Goal: Task Accomplishment & Management: Complete application form

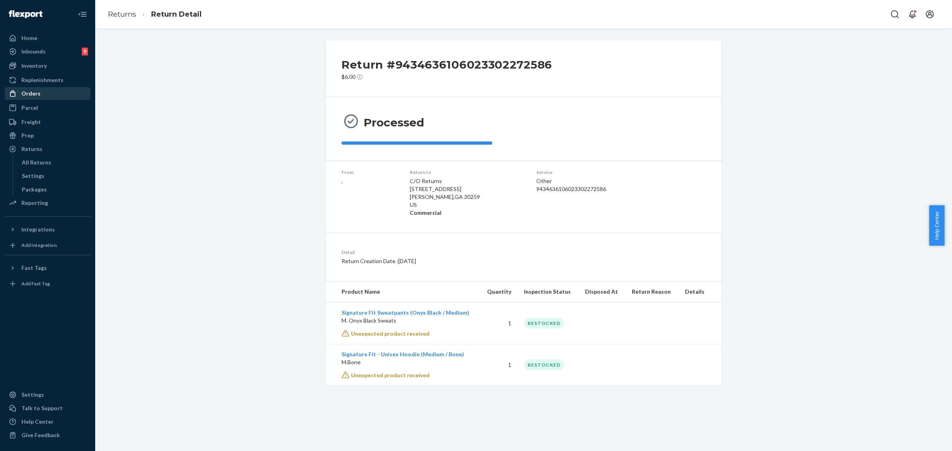
click at [40, 94] on div "Orders" at bounding box center [48, 93] width 84 height 11
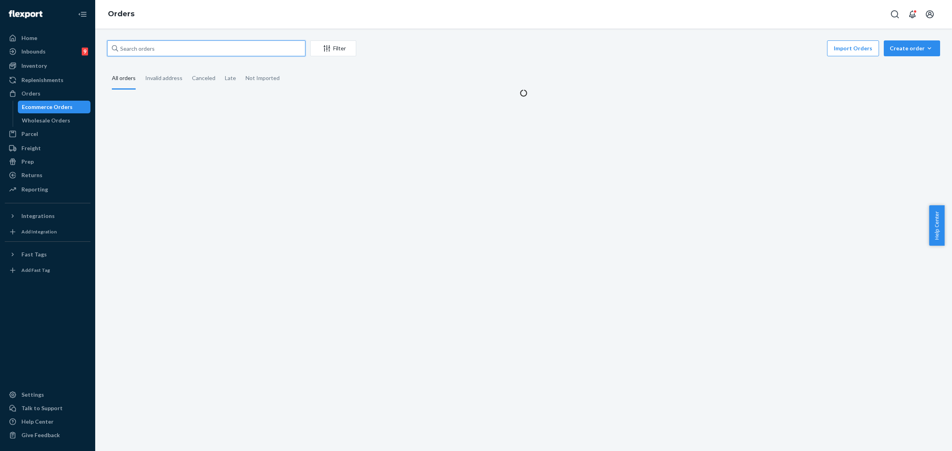
click at [148, 51] on input "text" at bounding box center [206, 48] width 198 height 16
paste input "254714247"
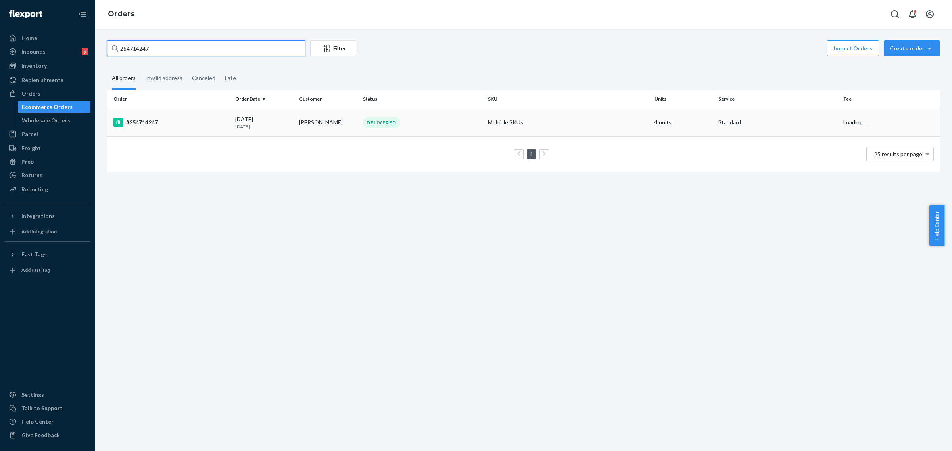
type input "254714247"
click at [427, 131] on td "DELIVERED" at bounding box center [422, 123] width 125 height 28
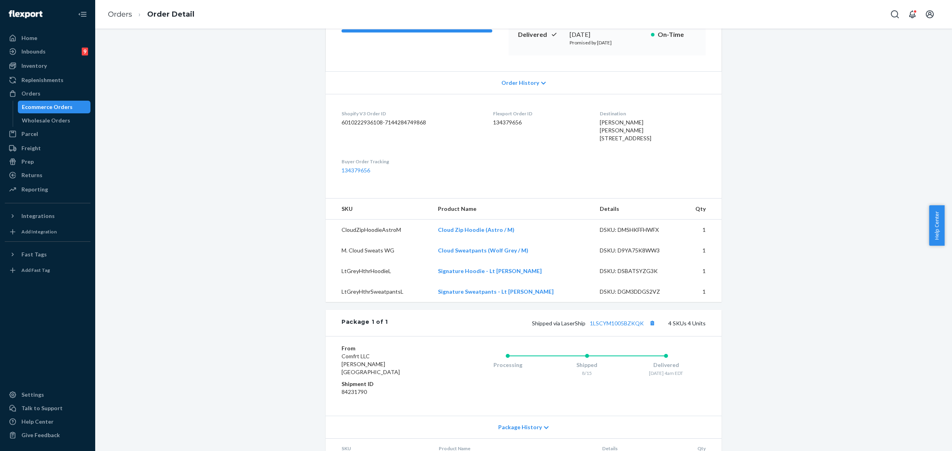
scroll to position [149, 0]
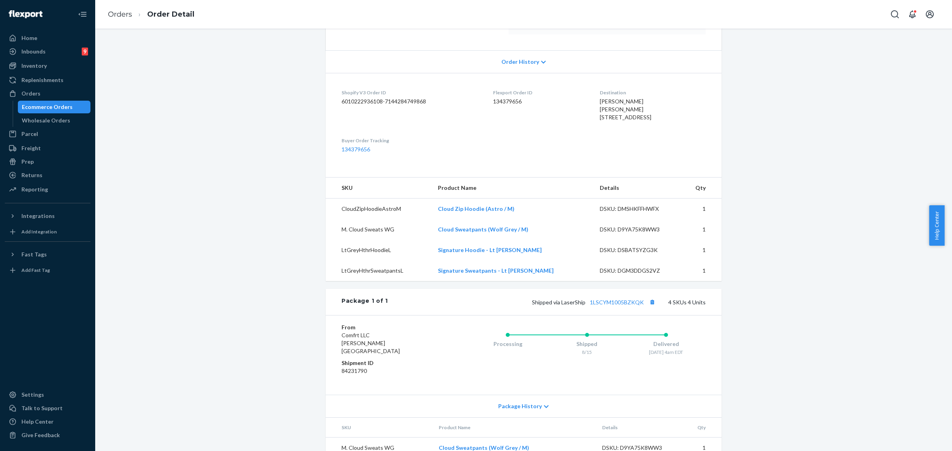
drag, startPoint x: 42, startPoint y: 94, endPoint x: 92, endPoint y: 102, distance: 50.7
click at [42, 94] on div "Orders" at bounding box center [48, 93] width 84 height 11
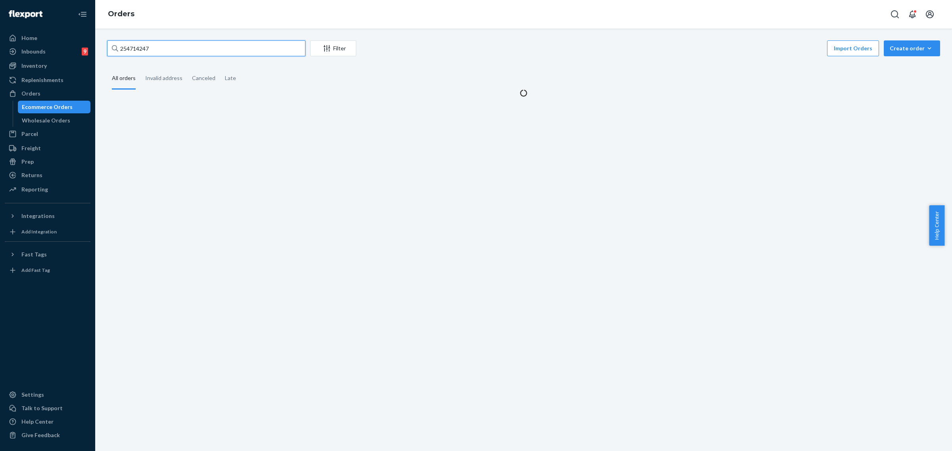
click at [133, 52] on input "254714247" at bounding box center [206, 48] width 198 height 16
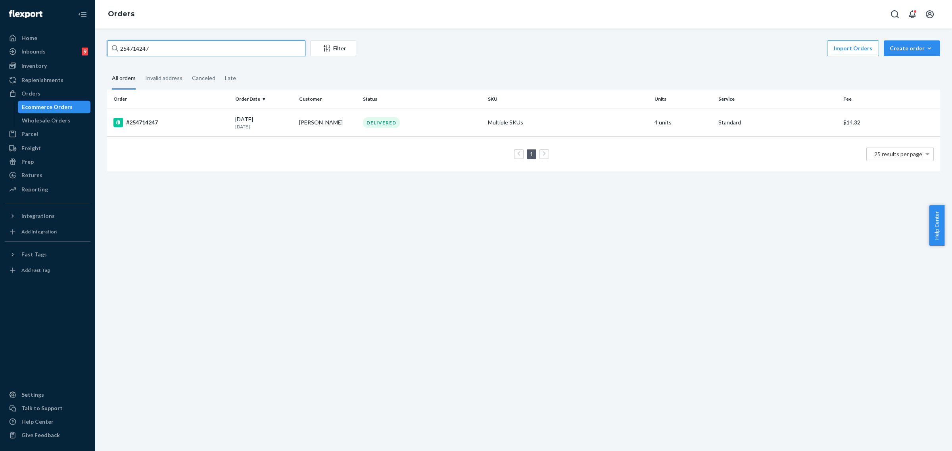
paste input "3968292"
click at [142, 49] on input "253968292" at bounding box center [206, 48] width 198 height 16
paste input "Betina Fry"
type input "Betina Fry"
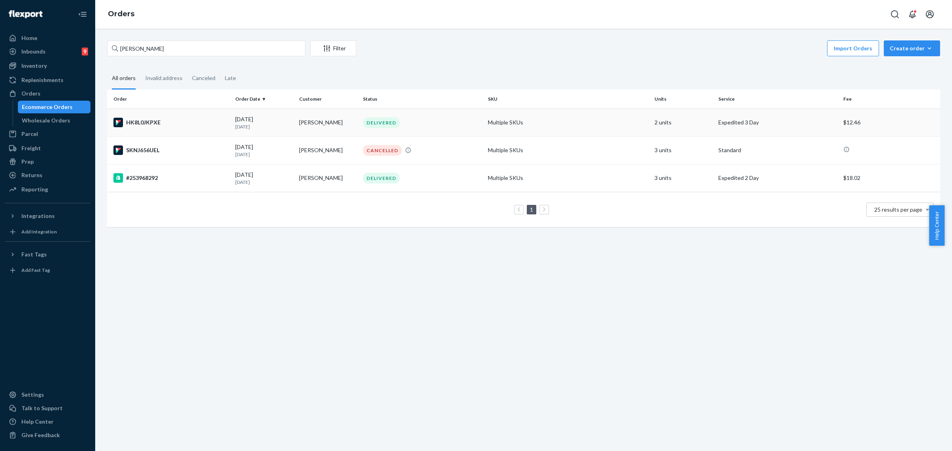
click at [446, 121] on div "DELIVERED" at bounding box center [422, 122] width 122 height 11
click at [447, 181] on div "DELIVERED" at bounding box center [422, 178] width 122 height 11
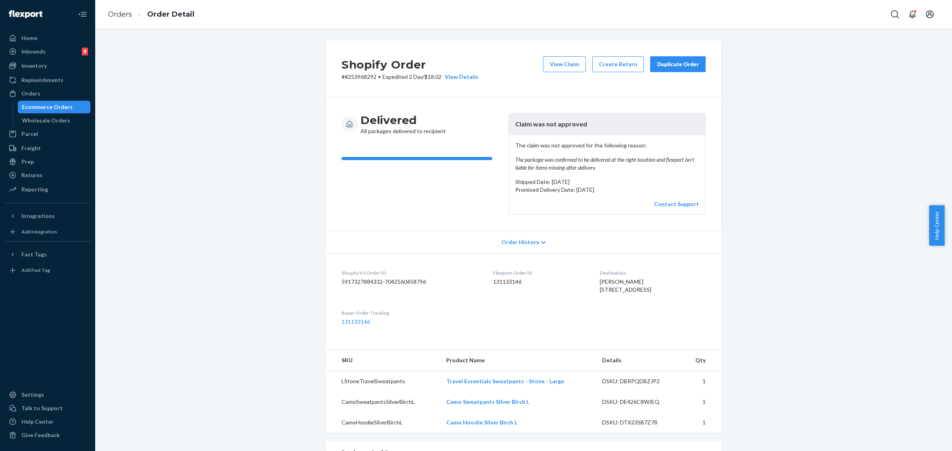
click at [671, 67] on div "Duplicate Order" at bounding box center [678, 64] width 42 height 8
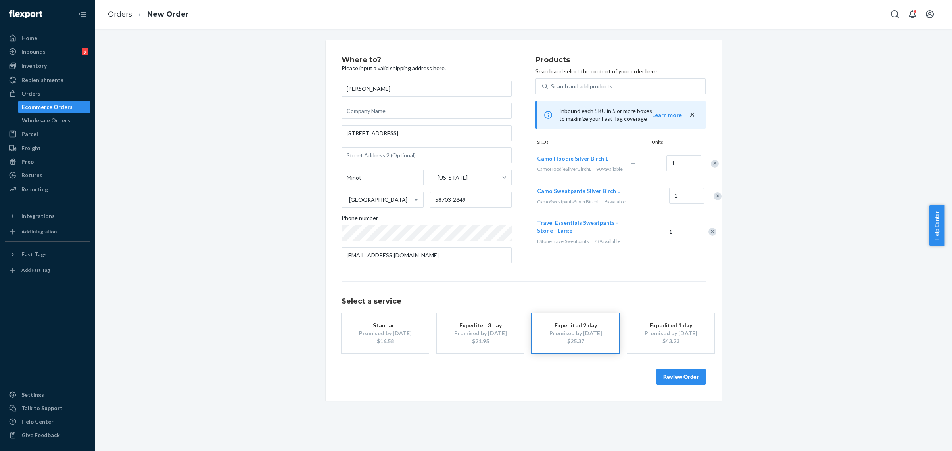
click at [714, 200] on div "Remove Item" at bounding box center [718, 196] width 8 height 8
click at [708, 203] on div "Remove Item" at bounding box center [712, 200] width 8 height 8
click at [468, 330] on div "Promised by Aug 28, 2025" at bounding box center [480, 334] width 63 height 8
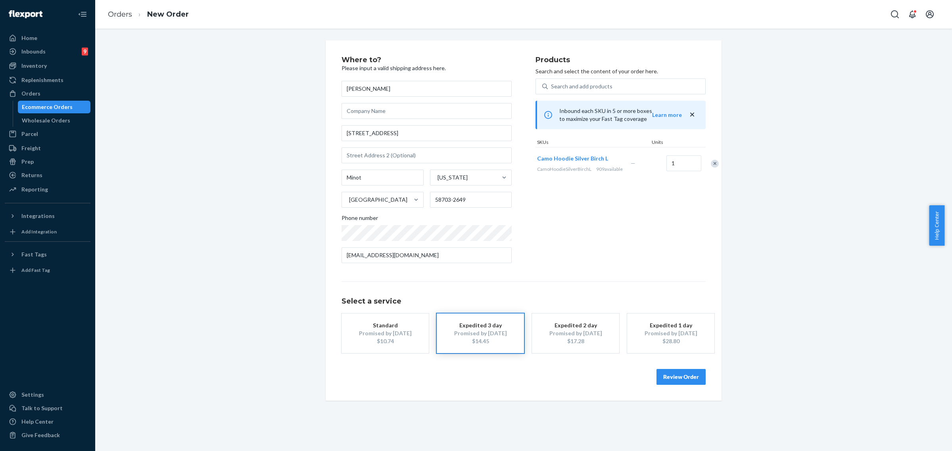
click at [388, 341] on div "$10.74" at bounding box center [384, 342] width 63 height 8
click at [673, 376] on button "Review Order" at bounding box center [680, 377] width 49 height 16
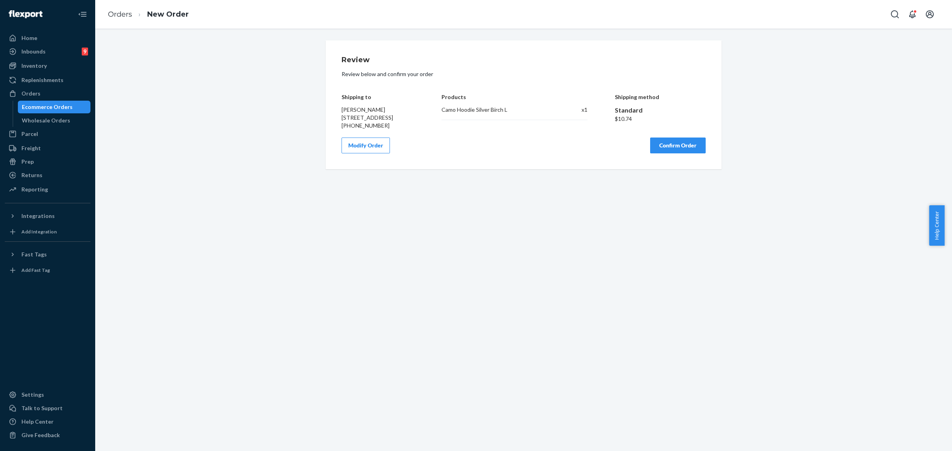
click at [668, 153] on button "Confirm Order" at bounding box center [678, 146] width 56 height 16
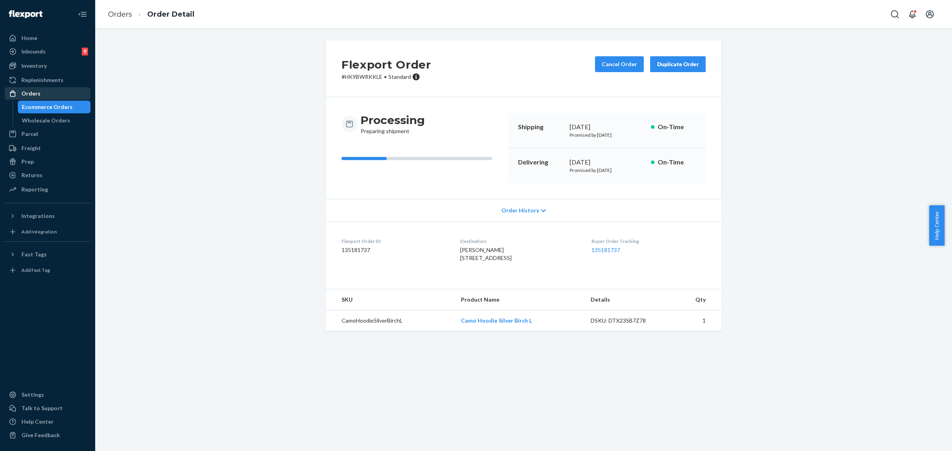
click at [36, 88] on div "Orders" at bounding box center [48, 93] width 84 height 11
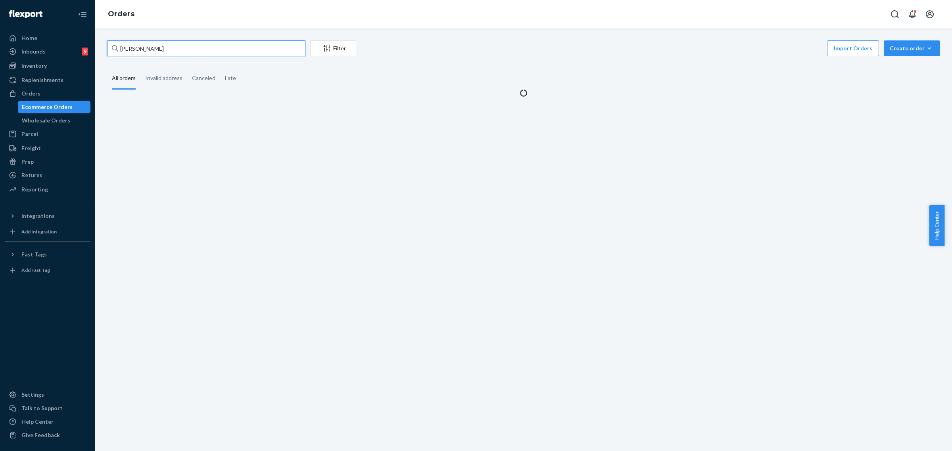
click at [133, 45] on input "Betina Fry" at bounding box center [206, 48] width 198 height 16
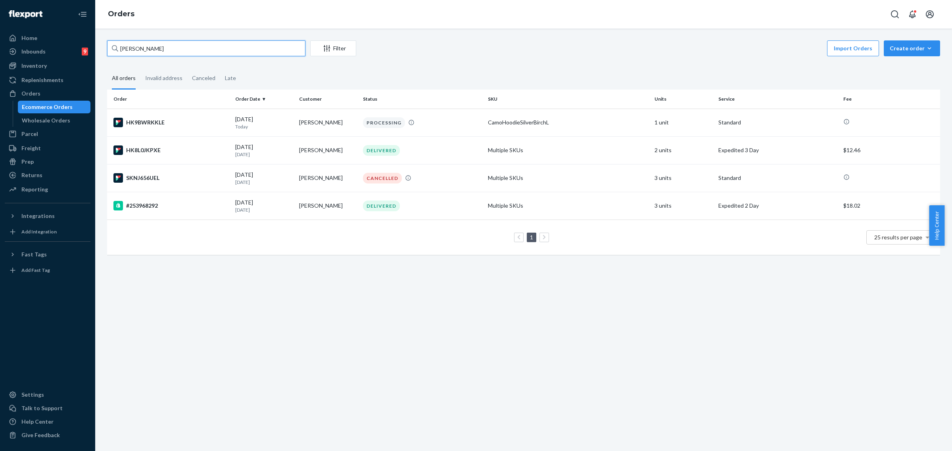
paste input "254225874"
type input "254225874"
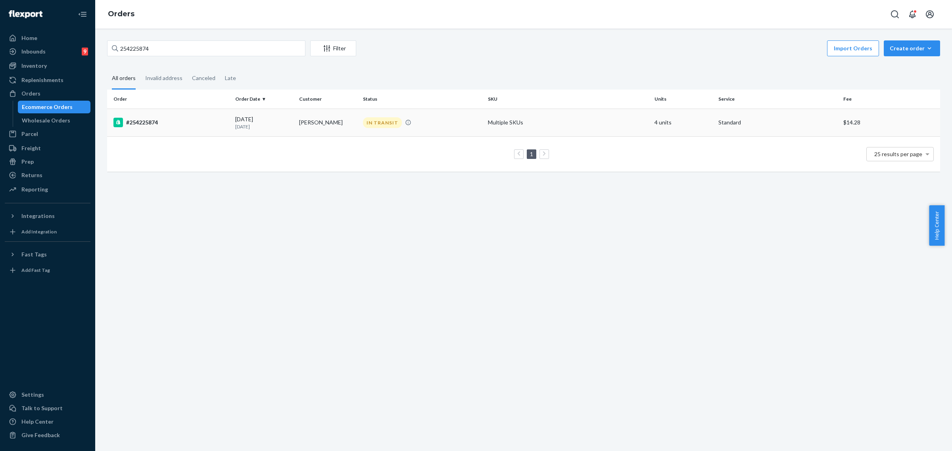
click at [422, 128] on td "IN TRANSIT" at bounding box center [422, 123] width 125 height 28
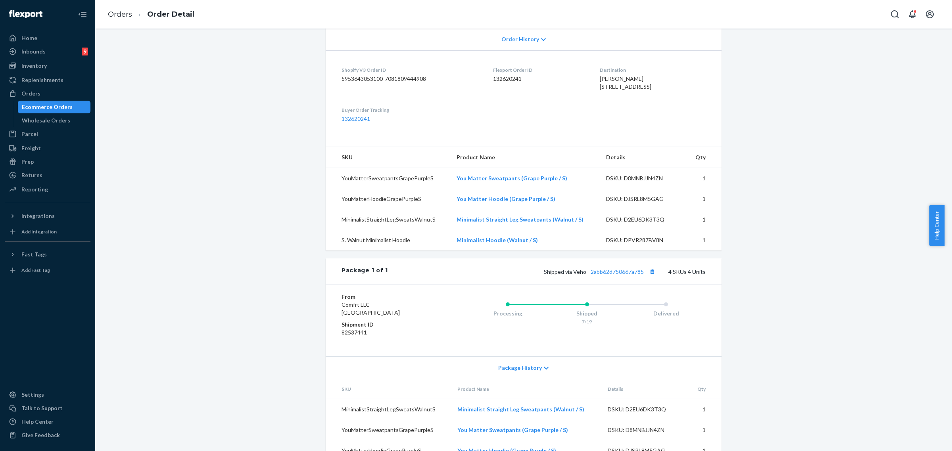
scroll to position [247, 0]
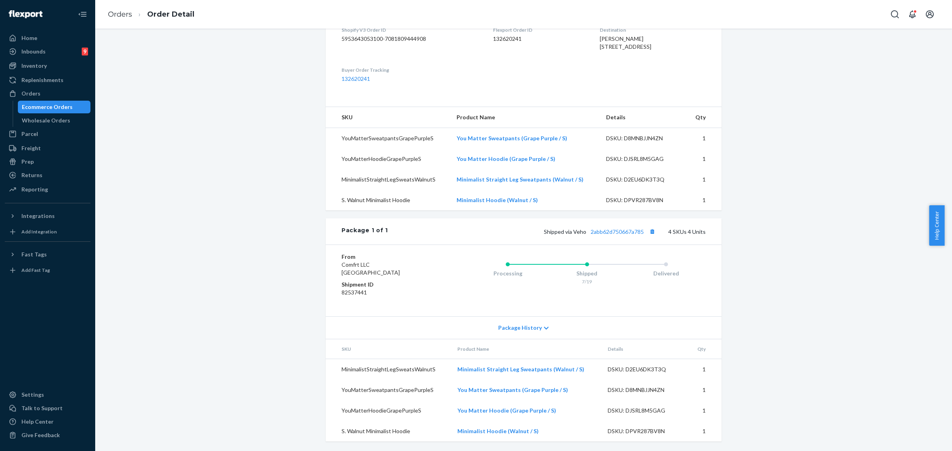
click at [544, 326] on icon at bounding box center [546, 329] width 5 height 6
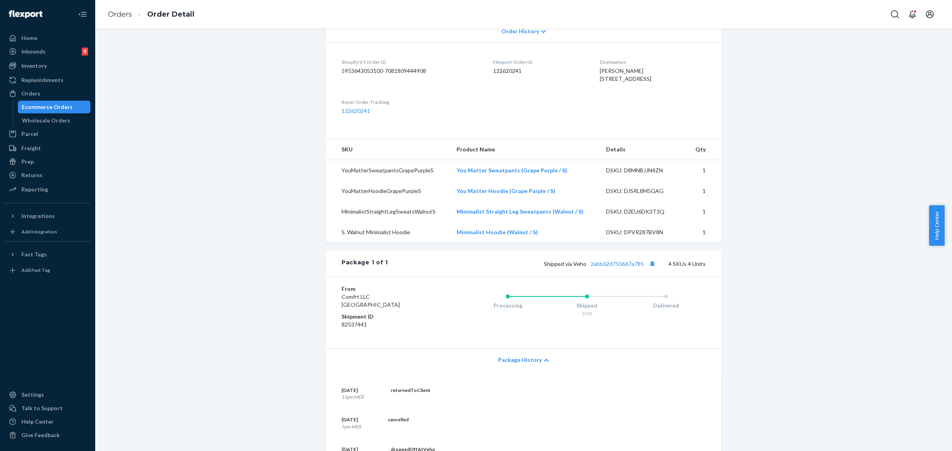
scroll to position [347, 0]
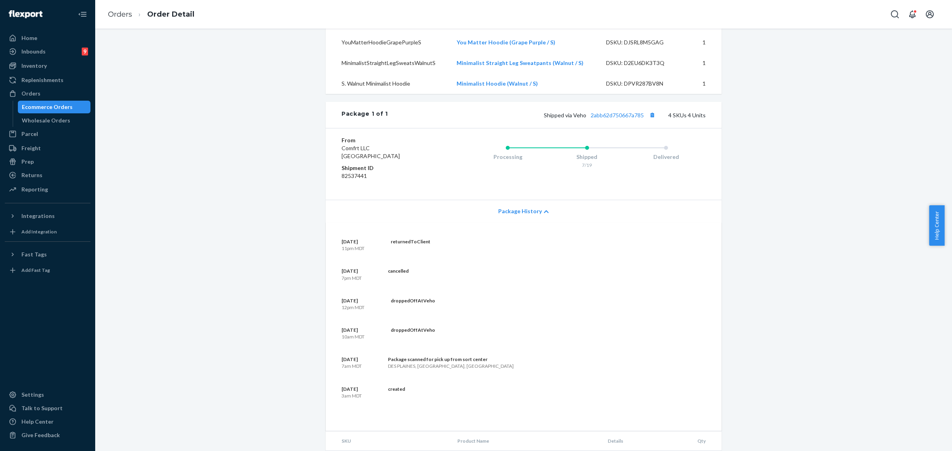
click at [869, 199] on div "Shopify Order # #254225874 • Standard / $14.28 View Details Create Return Dupli…" at bounding box center [523, 118] width 845 height 850
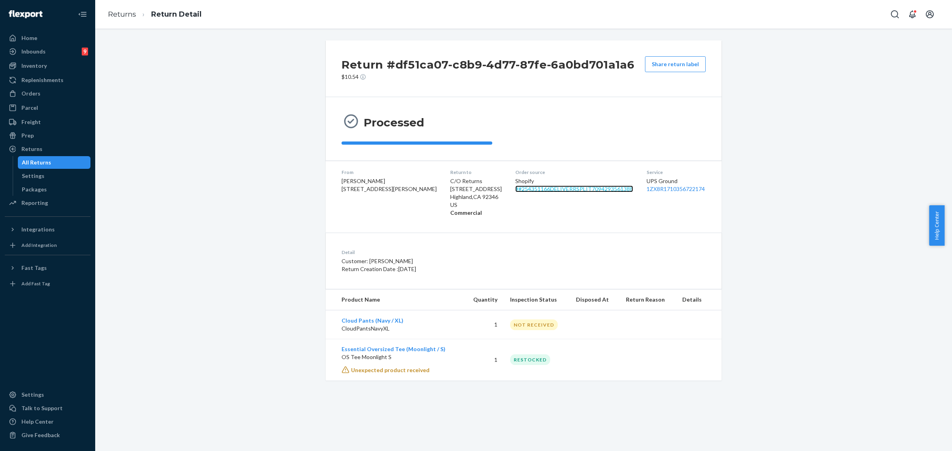
click at [520, 190] on link "# #254351166DELIVERRSPLIT7094293561388" at bounding box center [574, 189] width 118 height 7
click at [42, 96] on div "Orders" at bounding box center [48, 93] width 84 height 11
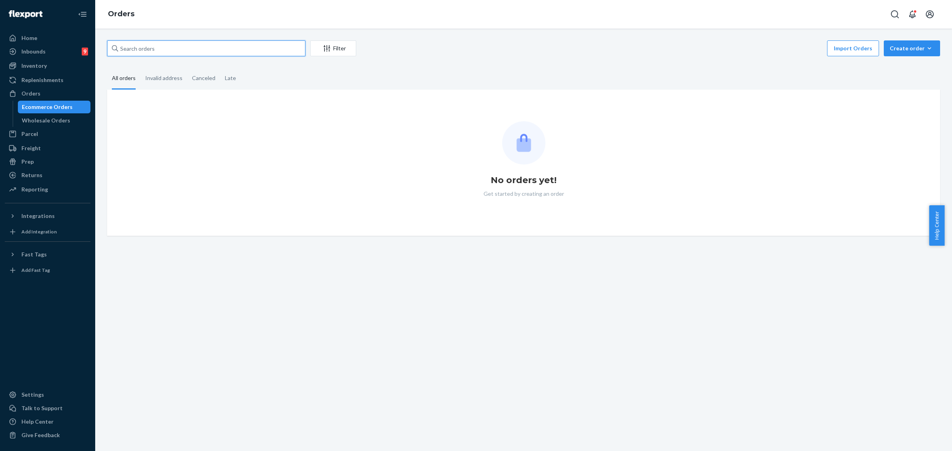
click at [148, 54] on input "text" at bounding box center [206, 48] width 198 height 16
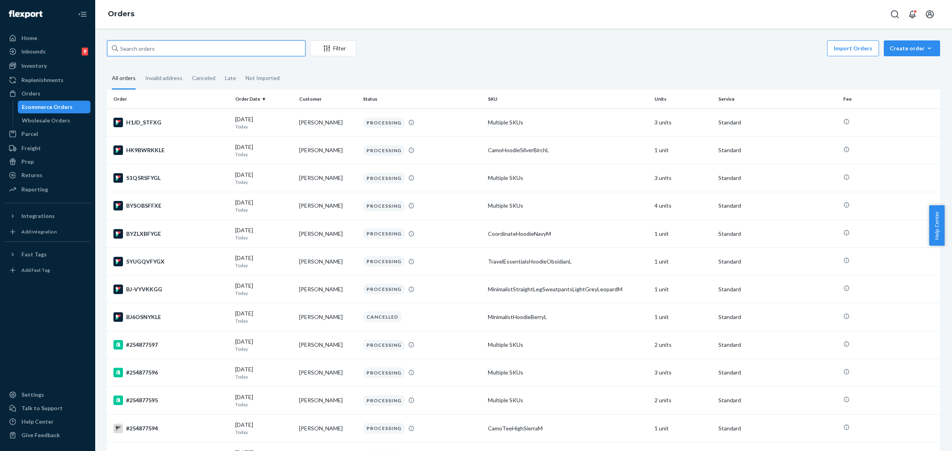
paste input "254400233"
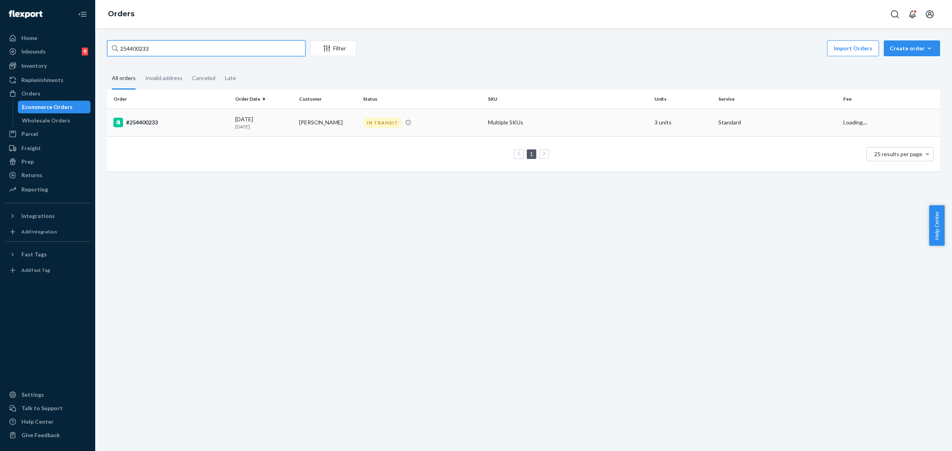
type input "254400233"
click at [347, 130] on td "Amy Rutkowski" at bounding box center [328, 123] width 64 height 28
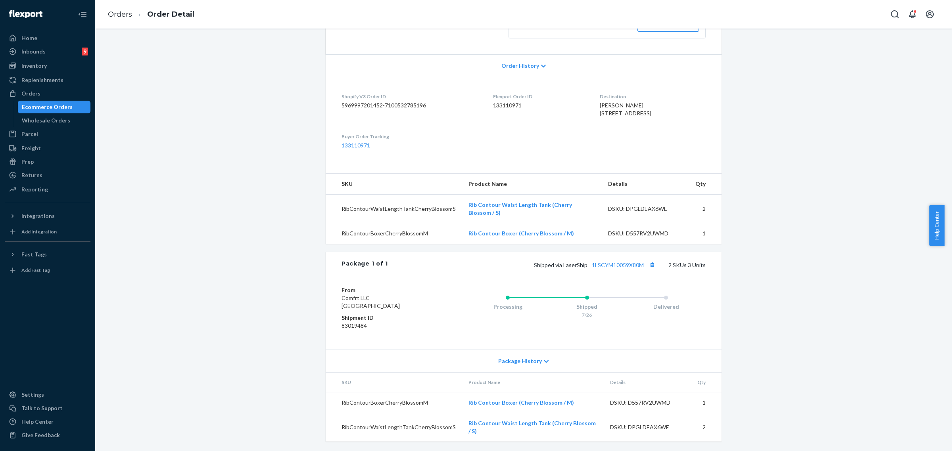
scroll to position [65, 0]
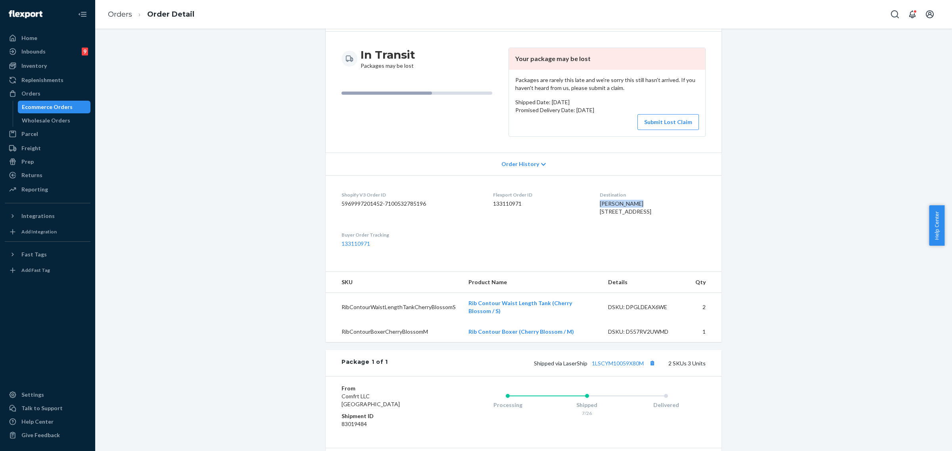
drag, startPoint x: 583, startPoint y: 203, endPoint x: 627, endPoint y: 205, distance: 44.4
click at [627, 205] on div "Amy Rutkowski 8692 Tamarack St Temperance, MI 48182-9257 US" at bounding box center [653, 208] width 106 height 16
copy span "Amy Rutkowski"
click at [40, 90] on div "Orders" at bounding box center [48, 93] width 84 height 11
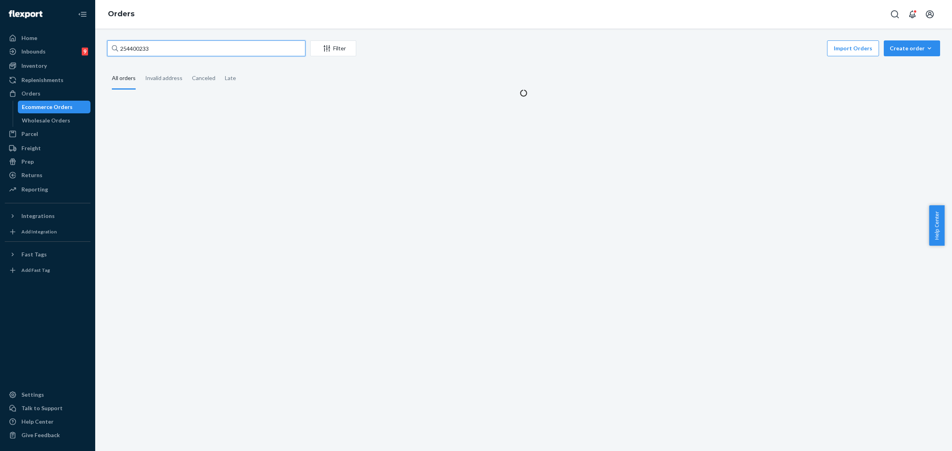
click at [131, 54] on input "254400233" at bounding box center [206, 48] width 198 height 16
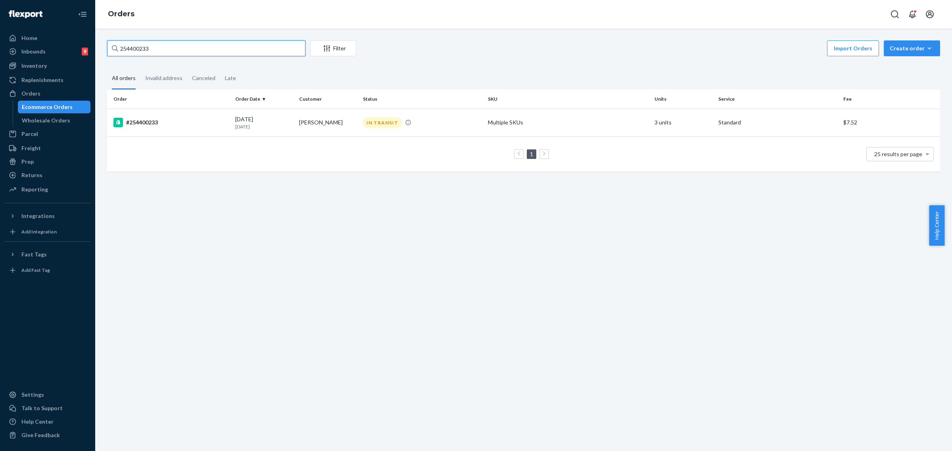
click at [137, 48] on input "254400233" at bounding box center [206, 48] width 198 height 16
paste input "Amy Rutkowski"
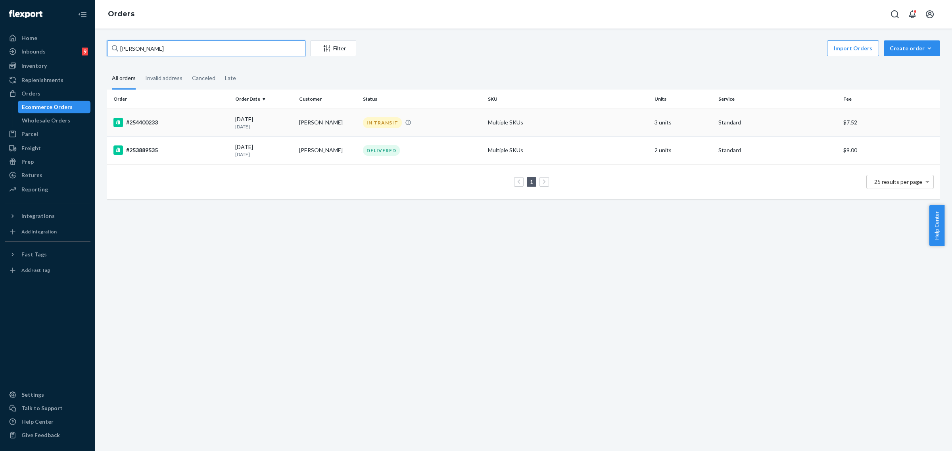
type input "Amy Rutkowski"
click at [432, 128] on td "IN TRANSIT" at bounding box center [422, 123] width 125 height 28
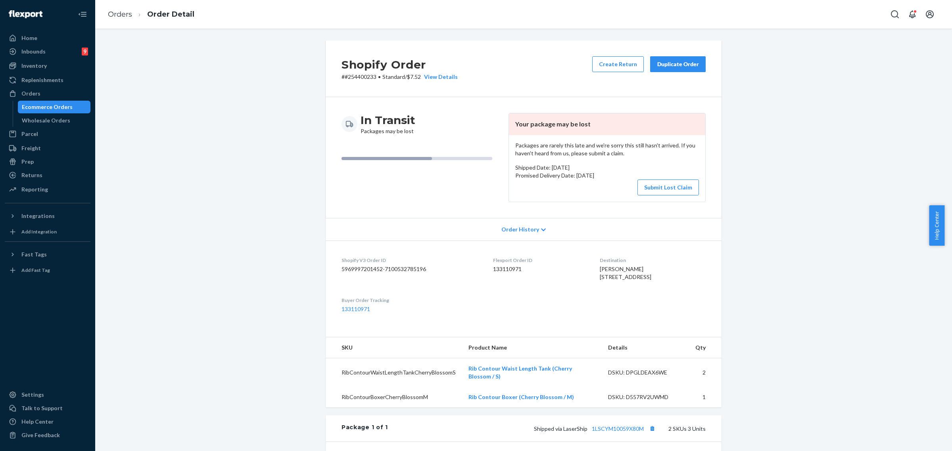
scroll to position [165, 0]
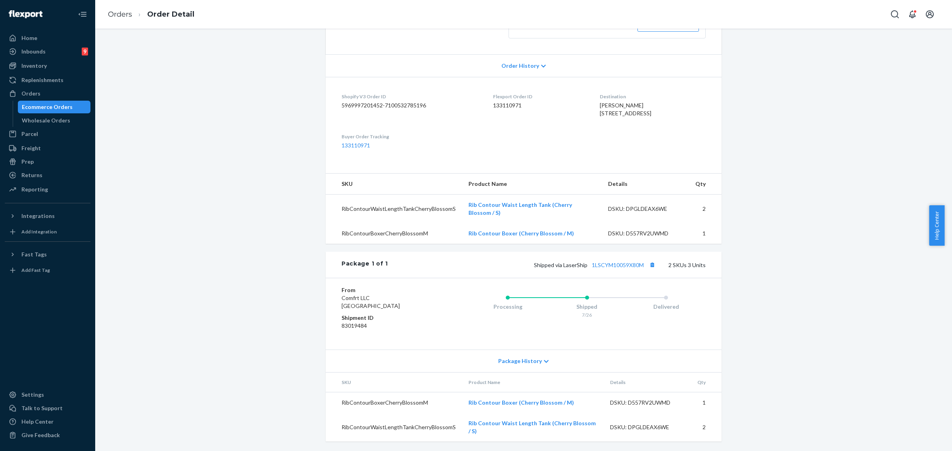
click at [544, 364] on icon at bounding box center [546, 362] width 5 height 6
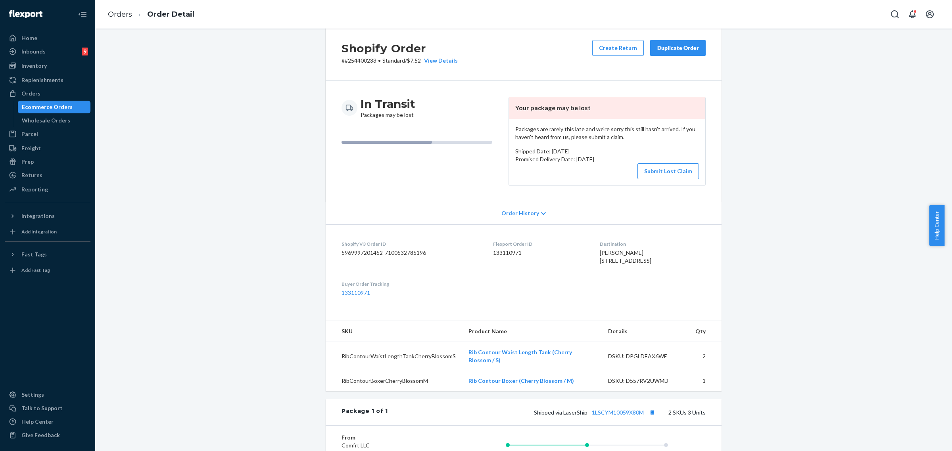
scroll to position [16, 0]
click at [660, 165] on button "Submit Lost Claim" at bounding box center [667, 172] width 61 height 16
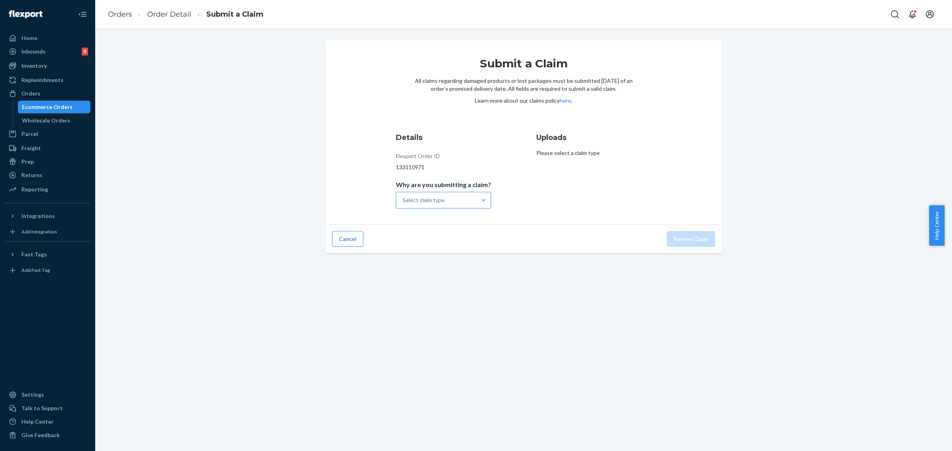
click at [470, 198] on div "Select claim type" at bounding box center [436, 200] width 80 height 16
click at [403, 198] on input "Why are you submitting a claim? Select claim type" at bounding box center [403, 200] width 1 height 8
click at [432, 240] on div "Order with no tracking movement" at bounding box center [443, 240] width 92 height 24
click at [403, 204] on input "Why are you submitting a claim? option Order with no tracking movement focused,…" at bounding box center [403, 200] width 1 height 8
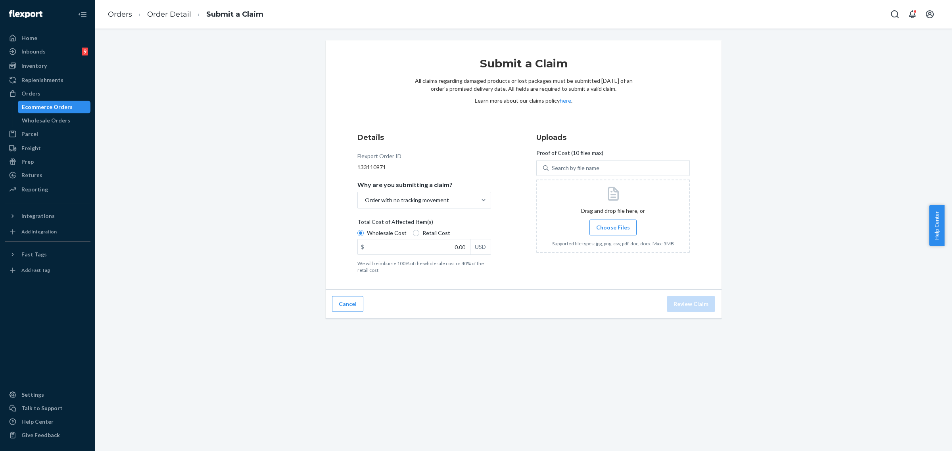
click at [615, 230] on span "Choose Files" at bounding box center [613, 228] width 34 height 8
click at [613, 230] on input "Choose Files" at bounding box center [613, 227] width 0 height 9
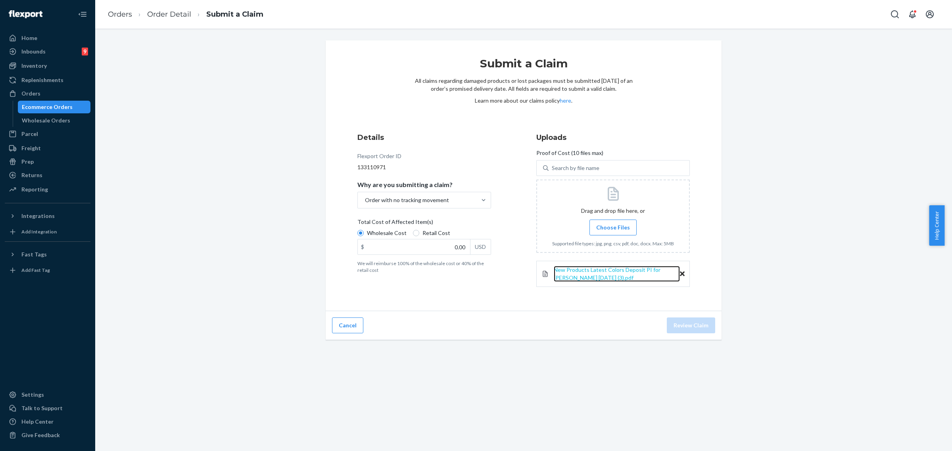
click at [596, 269] on span "New Products Latest Colors Deposit PI for Hudson 2025-3-18 (3).pdf" at bounding box center [607, 274] width 107 height 15
click at [455, 247] on input "0.00" at bounding box center [414, 247] width 112 height 15
type input "86.00"
click at [683, 327] on button "Review Claim" at bounding box center [691, 326] width 48 height 16
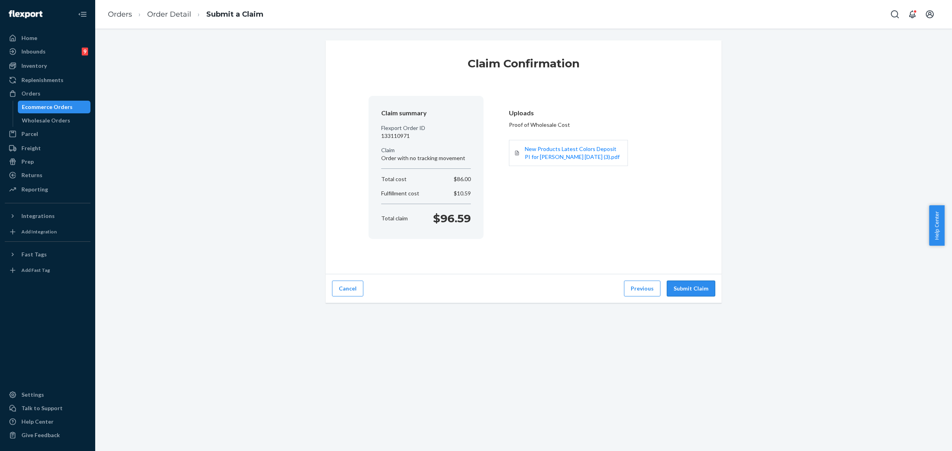
click at [691, 291] on button "Submit Claim" at bounding box center [691, 289] width 48 height 16
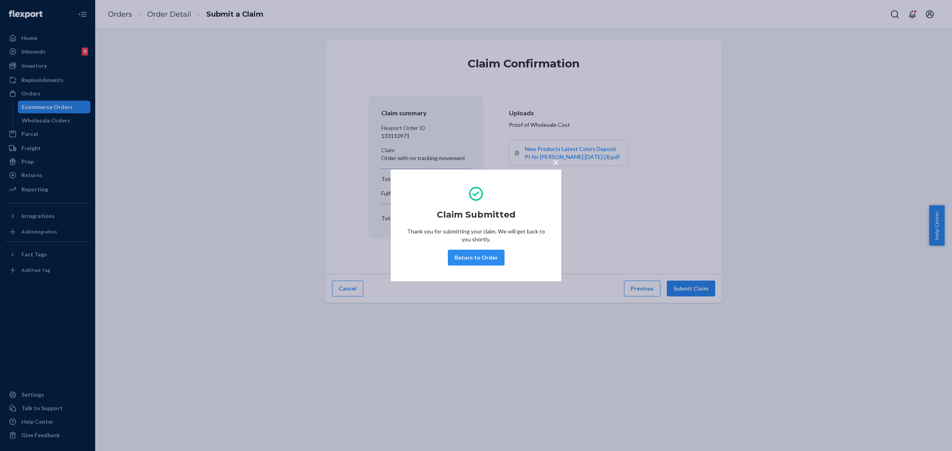
click at [467, 260] on button "Return to Order" at bounding box center [476, 258] width 57 height 16
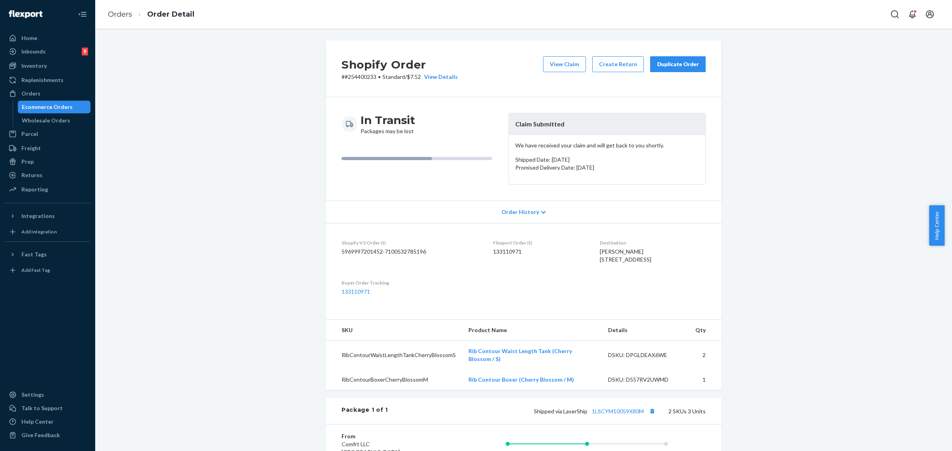
click at [357, 75] on p "# #254400233 • Standard / $7.52 View Details" at bounding box center [399, 77] width 116 height 8
copy p "254400233"
drag, startPoint x: 508, startPoint y: 124, endPoint x: 589, endPoint y: 158, distance: 87.8
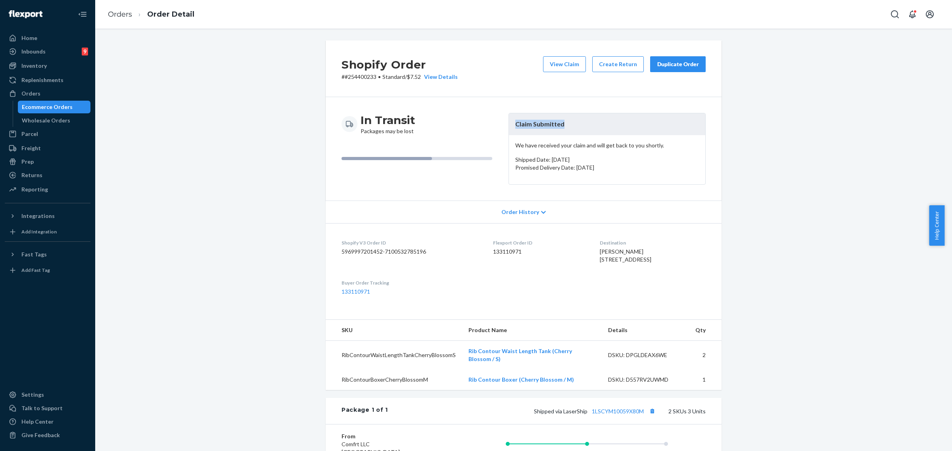
click at [570, 125] on header "Claim Submitted" at bounding box center [607, 124] width 196 height 22
copy header "Claim Submitted"
drag, startPoint x: 35, startPoint y: 96, endPoint x: 42, endPoint y: 98, distance: 7.9
click at [35, 96] on div "Orders" at bounding box center [30, 94] width 19 height 8
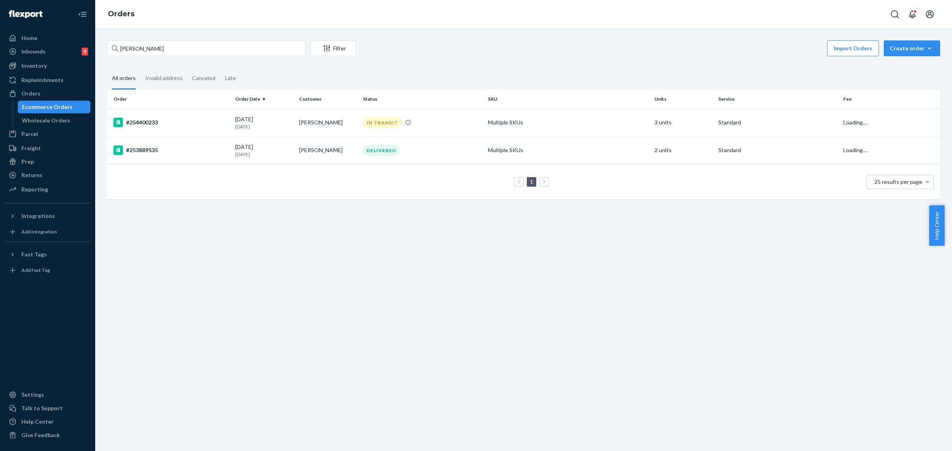
drag, startPoint x: 38, startPoint y: 63, endPoint x: 94, endPoint y: 86, distance: 60.5
click at [38, 63] on div "Inventory" at bounding box center [33, 66] width 25 height 8
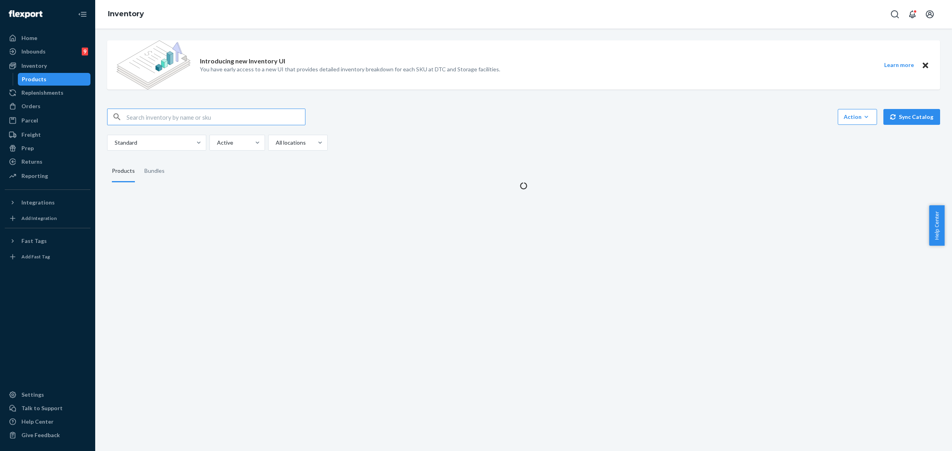
click at [131, 119] on input "text" at bounding box center [216, 117] width 178 height 16
type input "Rib Contour Boxer Chocolate / XL"
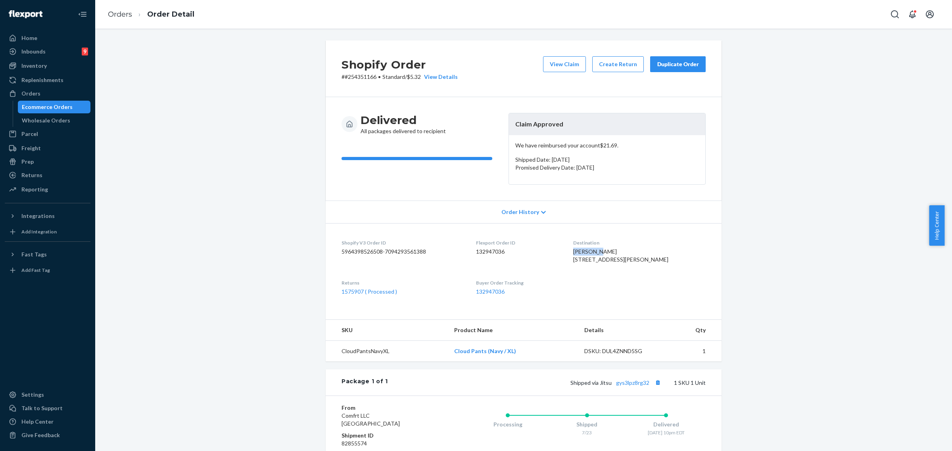
drag, startPoint x: 586, startPoint y: 251, endPoint x: 607, endPoint y: 250, distance: 21.0
click at [607, 250] on div "[PERSON_NAME] [STREET_ADDRESS][PERSON_NAME]" at bounding box center [639, 256] width 132 height 16
copy span "[PERSON_NAME]"
